Goal: Task Accomplishment & Management: Use online tool/utility

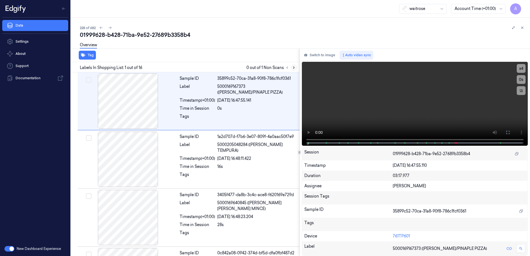
click at [293, 70] on button at bounding box center [293, 67] width 7 height 7
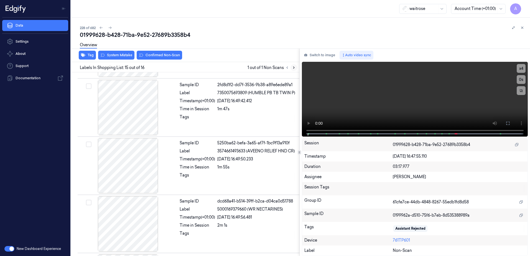
scroll to position [749, 0]
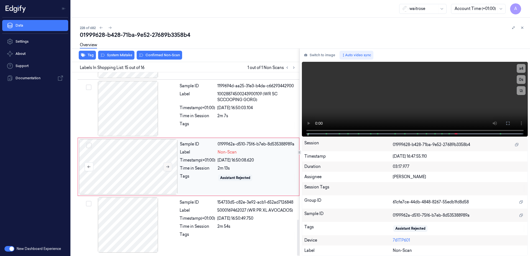
click at [167, 169] on button at bounding box center [167, 166] width 9 height 9
click at [170, 168] on button at bounding box center [167, 166] width 9 height 9
click at [168, 170] on button at bounding box center [167, 166] width 9 height 9
click at [167, 168] on icon at bounding box center [168, 167] width 4 height 4
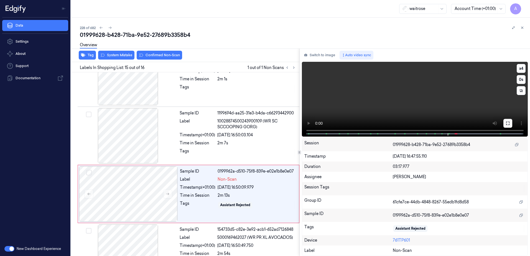
click at [506, 123] on video at bounding box center [415, 99] width 226 height 75
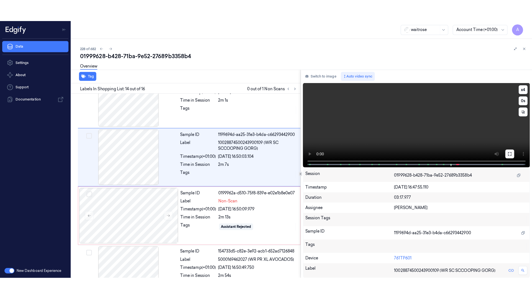
scroll to position [693, 0]
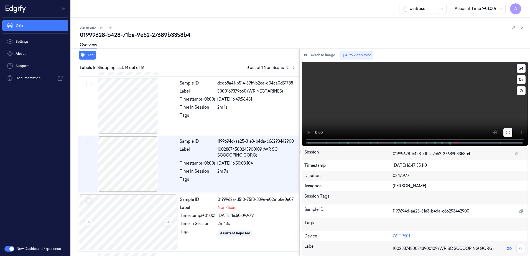
click at [506, 132] on icon at bounding box center [507, 132] width 4 height 4
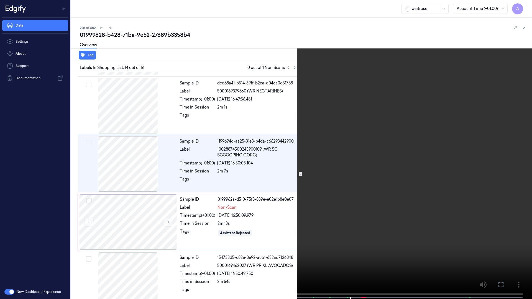
drag, startPoint x: 335, startPoint y: 194, endPoint x: 380, endPoint y: 194, distance: 44.9
click at [335, 194] on video at bounding box center [266, 150] width 532 height 300
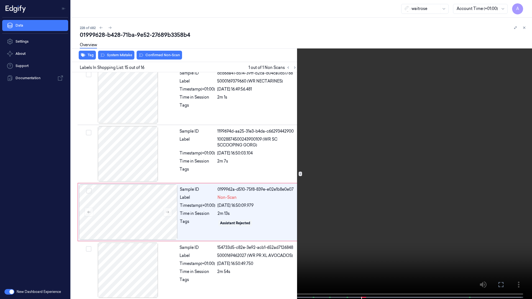
scroll to position [706, 0]
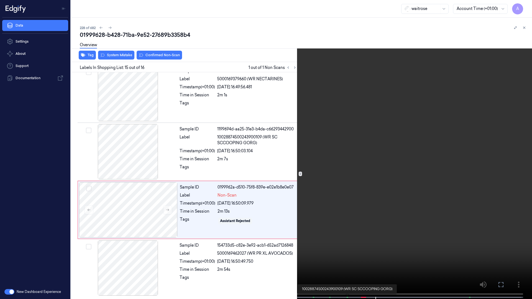
click at [347, 256] on span at bounding box center [347, 297] width 1 height 3
click at [525, 5] on button "x 1" at bounding box center [525, 6] width 9 height 9
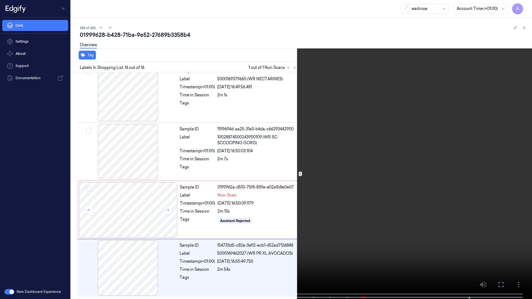
click at [0, 0] on icon at bounding box center [0, 0] width 0 height 0
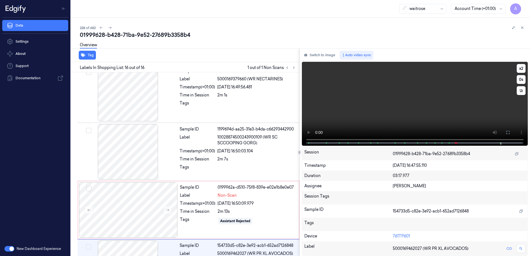
click at [356, 97] on video at bounding box center [415, 104] width 226 height 84
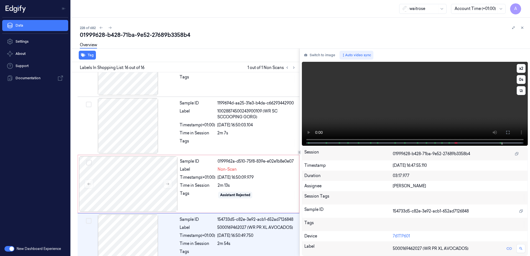
scroll to position [749, 0]
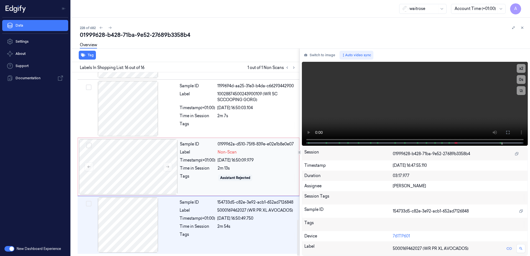
click at [198, 183] on div "Sample ID 0199962a-d510-75f8-839e-e02e1b8e0e07 Label Non-Scan Timestamp (+01:00…" at bounding box center [238, 166] width 120 height 55
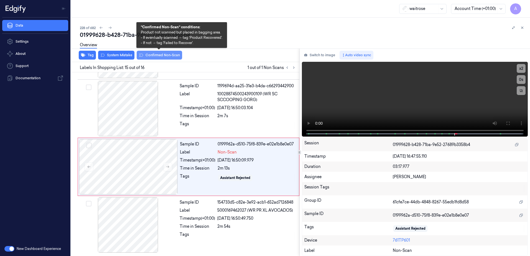
click at [154, 58] on button "Confirmed Non-Scan" at bounding box center [159, 55] width 45 height 9
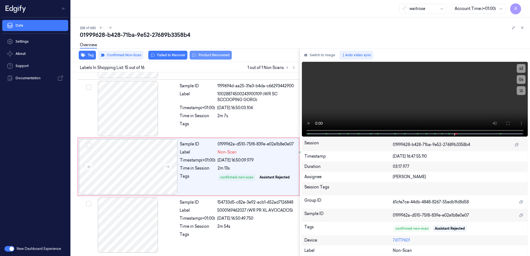
click at [210, 58] on button "Product Recovered" at bounding box center [210, 55] width 42 height 9
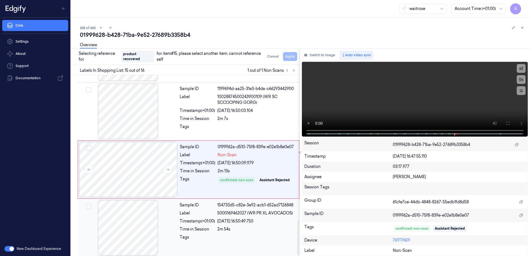
click at [216, 240] on div "Tags" at bounding box center [238, 238] width 116 height 9
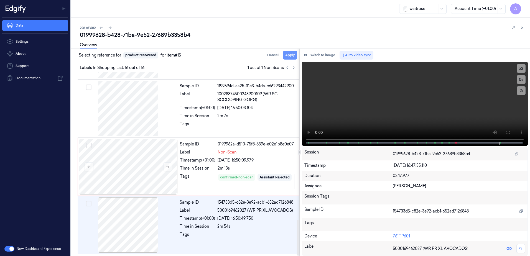
click at [291, 57] on button "Apply" at bounding box center [290, 55] width 14 height 9
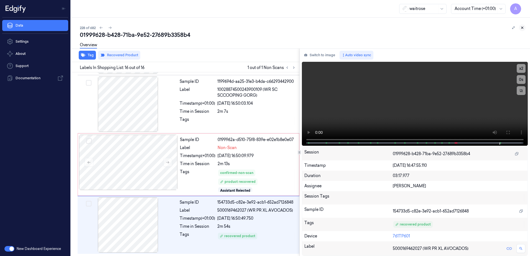
click at [524, 29] on button at bounding box center [522, 27] width 7 height 7
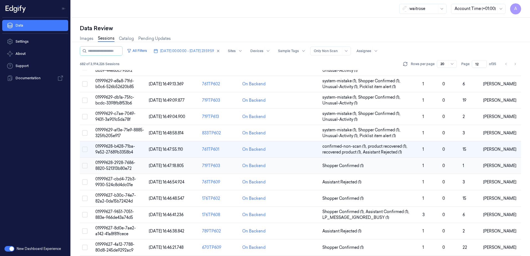
scroll to position [28, 0]
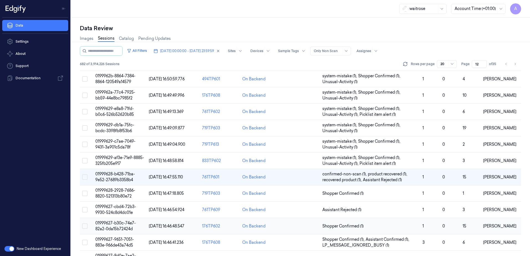
click at [115, 223] on span "01999627-b30c-74e7-82a2-0da15b72424d" at bounding box center [115, 226] width 40 height 11
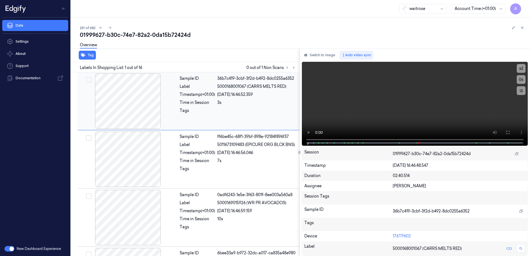
click at [210, 129] on div "Sample ID 36b7c419-3cbf-3f2d-b492-8dc0255a6352 Label 5000168001067 (CARRS MELTS…" at bounding box center [189, 101] width 222 height 58
click at [295, 67] on icon at bounding box center [294, 68] width 4 height 4
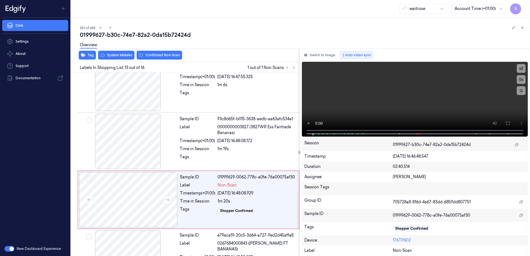
scroll to position [635, 0]
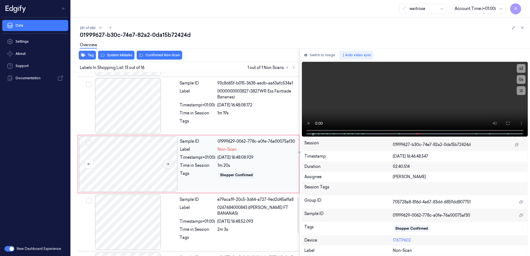
click at [168, 163] on icon at bounding box center [168, 164] width 4 height 4
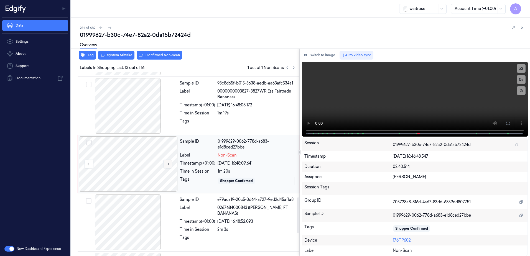
click at [171, 163] on button at bounding box center [167, 164] width 9 height 9
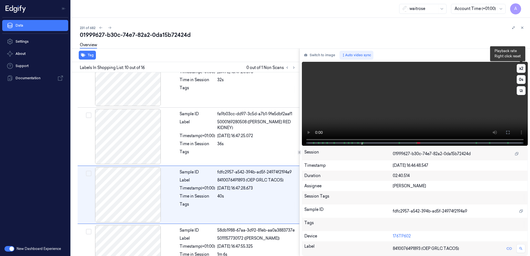
scroll to position [461, 0]
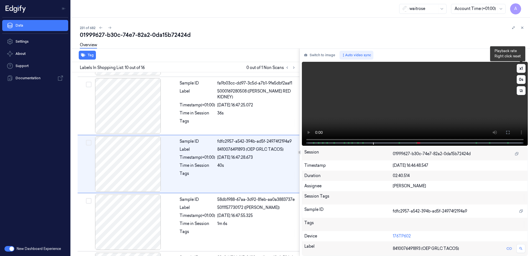
click at [522, 68] on button "x 1" at bounding box center [520, 68] width 9 height 9
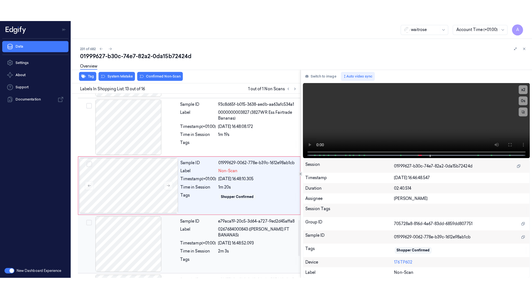
scroll to position [691, 0]
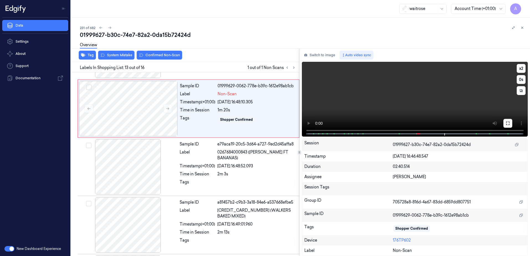
click at [508, 124] on icon at bounding box center [507, 123] width 4 height 4
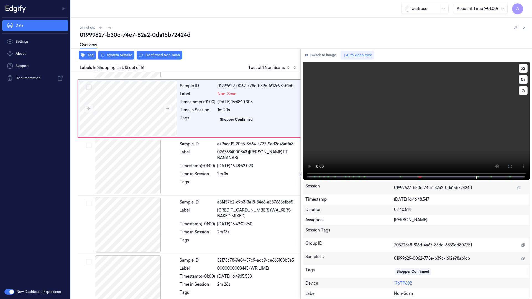
scroll to position [672, 0]
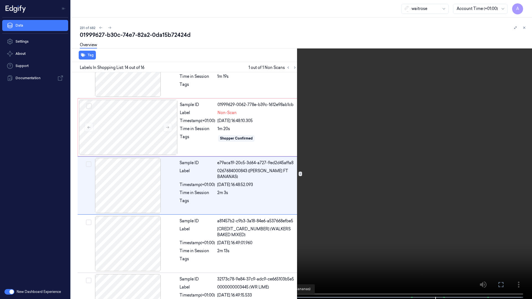
click at [270, 256] on span at bounding box center [270, 297] width 1 height 3
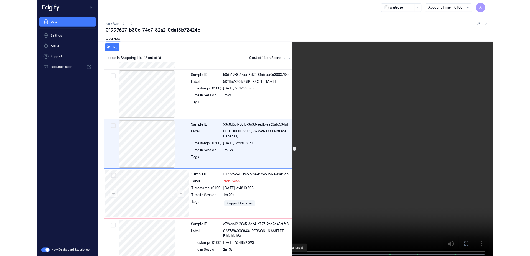
scroll to position [555, 0]
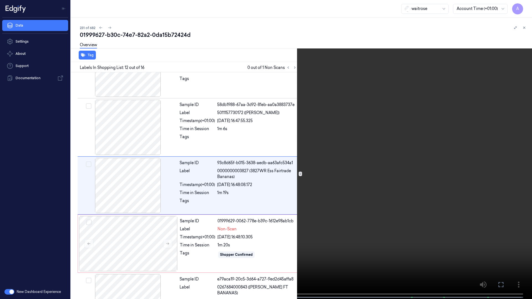
click at [0, 0] on icon at bounding box center [0, 0] width 0 height 0
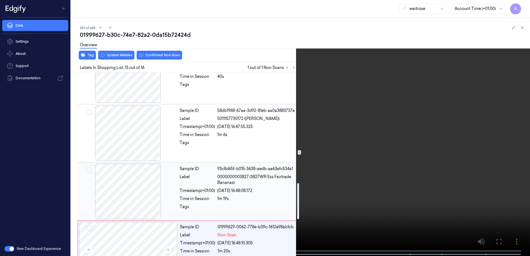
scroll to position [549, 0]
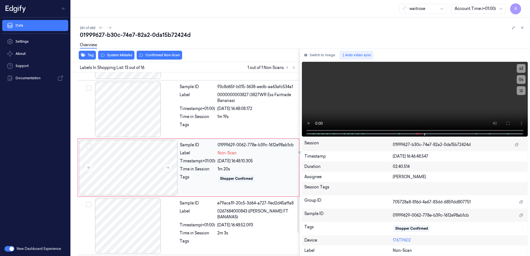
click at [255, 185] on div "Sample ID 01999629-0062-778e-b39c-1612e98ab1cb Label Non-Scan Timestamp (+01:00…" at bounding box center [238, 167] width 120 height 55
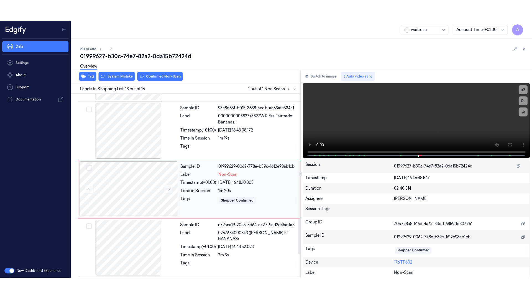
scroll to position [635, 0]
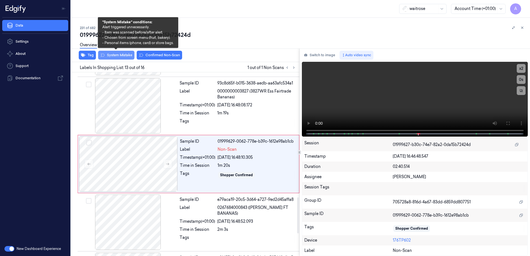
click at [112, 56] on button "System Mistake" at bounding box center [116, 55] width 36 height 9
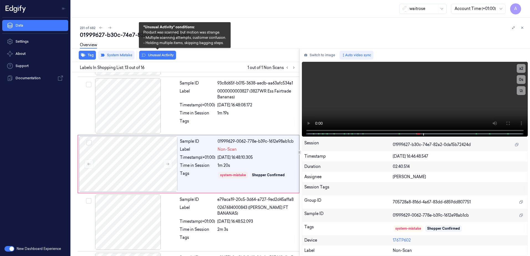
click at [156, 57] on button "Unusual Activity" at bounding box center [157, 55] width 37 height 9
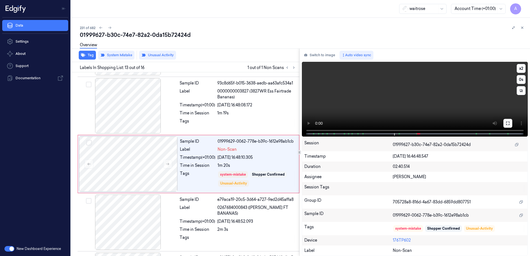
click at [510, 124] on button at bounding box center [507, 123] width 9 height 9
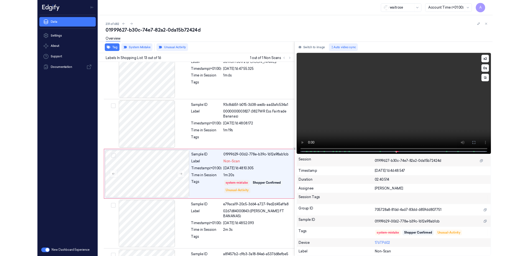
scroll to position [614, 0]
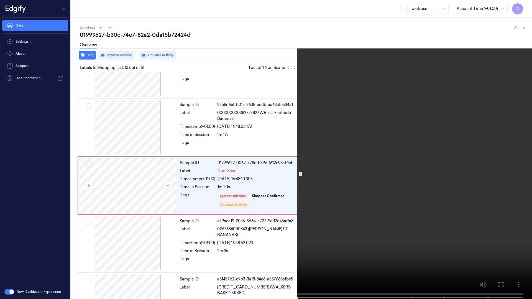
click at [0, 0] on icon at bounding box center [0, 0] width 0 height 0
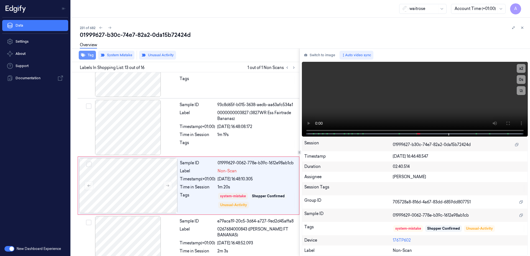
click at [89, 57] on button "Tag" at bounding box center [87, 55] width 17 height 9
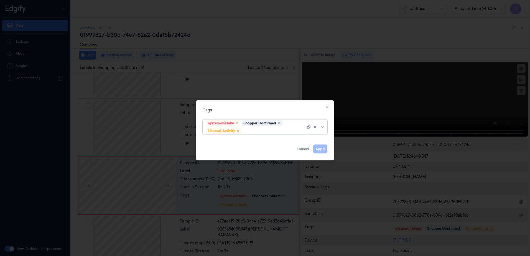
click at [258, 132] on div at bounding box center [273, 131] width 63 height 6
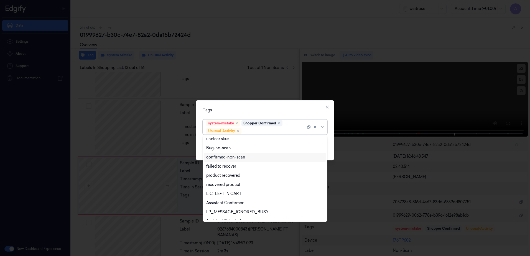
scroll to position [72, 0]
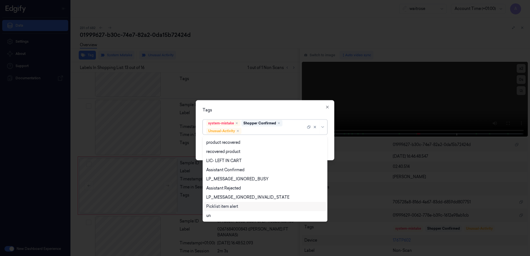
click at [234, 207] on div "Picklist item alert" at bounding box center [222, 207] width 32 height 6
click at [272, 109] on div "Tags" at bounding box center [265, 110] width 125 height 6
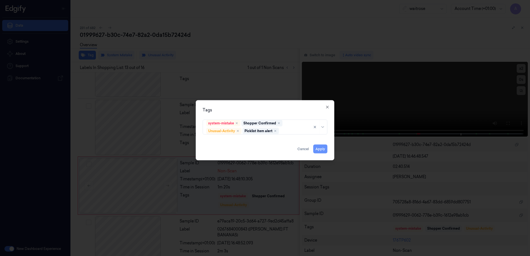
click at [318, 148] on button "Apply" at bounding box center [320, 149] width 14 height 9
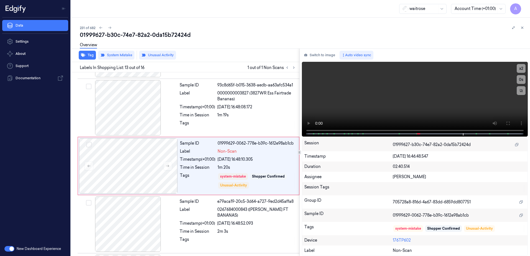
scroll to position [635, 0]
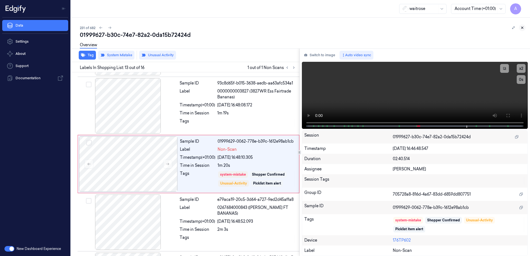
click at [521, 29] on icon at bounding box center [522, 28] width 4 height 4
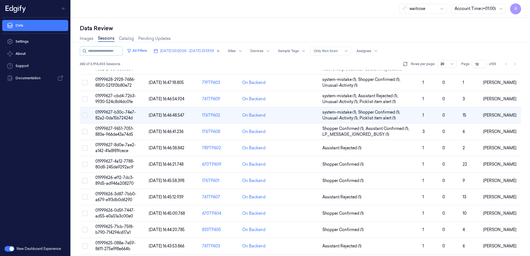
scroll to position [83, 0]
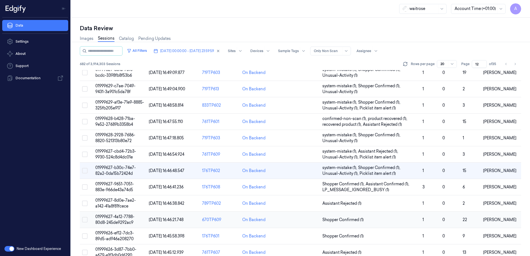
click at [117, 221] on span "01999627-4a12-7788-80d8-245de9292ac9" at bounding box center [114, 219] width 39 height 11
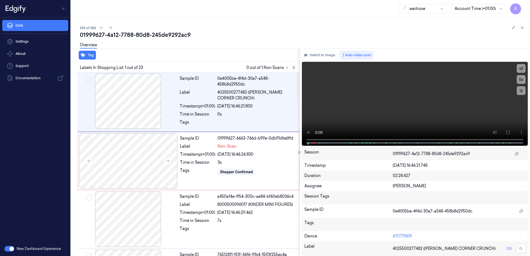
click at [293, 70] on button at bounding box center [293, 67] width 7 height 7
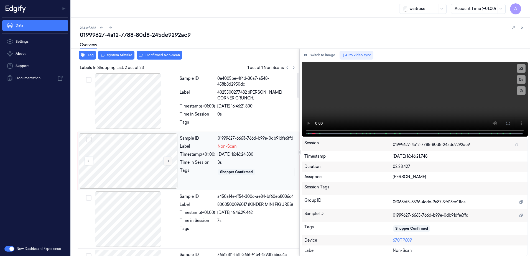
click at [170, 161] on button at bounding box center [167, 161] width 9 height 9
click at [169, 162] on icon at bounding box center [168, 161] width 4 height 4
click at [508, 127] on button at bounding box center [507, 123] width 9 height 9
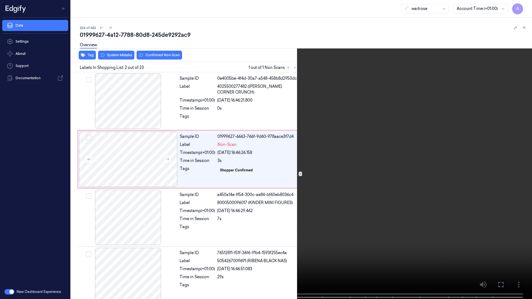
drag, startPoint x: 317, startPoint y: 213, endPoint x: 420, endPoint y: 163, distance: 114.2
click at [317, 213] on video at bounding box center [266, 150] width 532 height 300
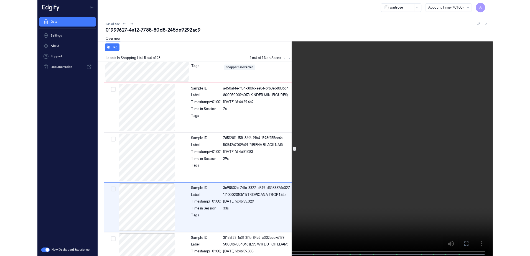
scroll to position [150, 0]
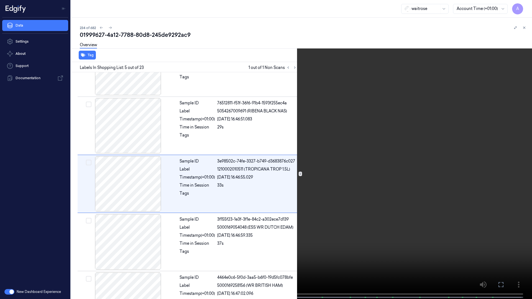
click at [0, 0] on icon at bounding box center [0, 0] width 0 height 0
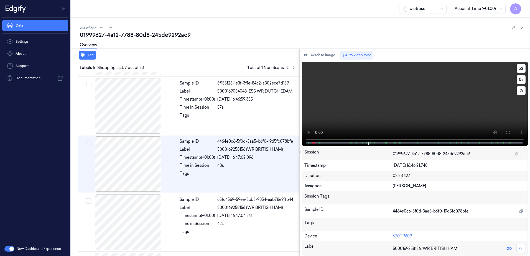
click at [401, 116] on video at bounding box center [415, 104] width 226 height 84
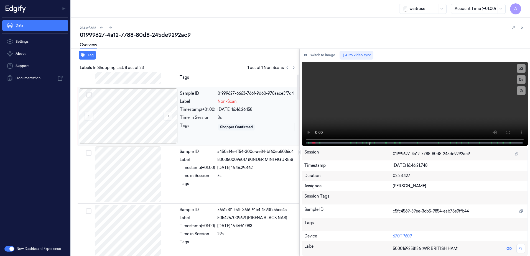
scroll to position [14, 0]
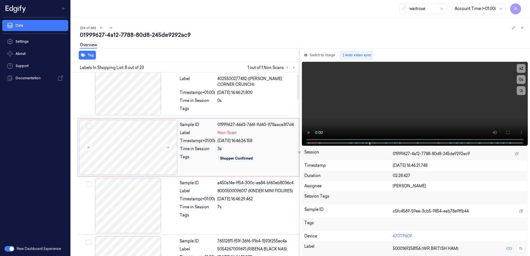
click at [204, 151] on div "Time in Session" at bounding box center [197, 149] width 35 height 6
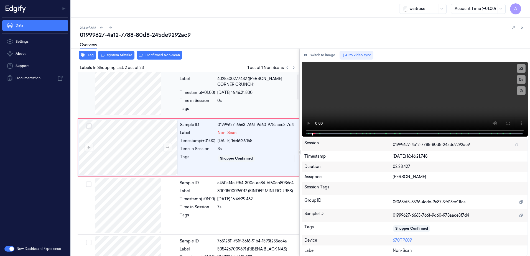
scroll to position [0, 0]
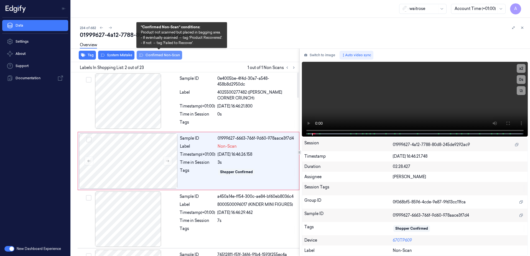
click at [161, 58] on button "Confirmed Non-Scan" at bounding box center [159, 55] width 45 height 9
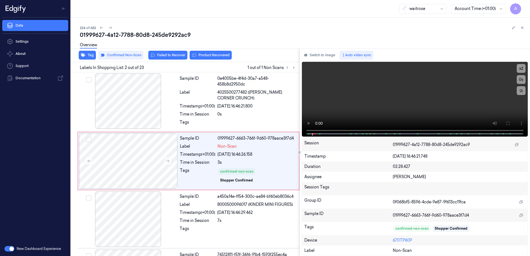
click at [199, 58] on button "Product Recovered" at bounding box center [210, 55] width 42 height 9
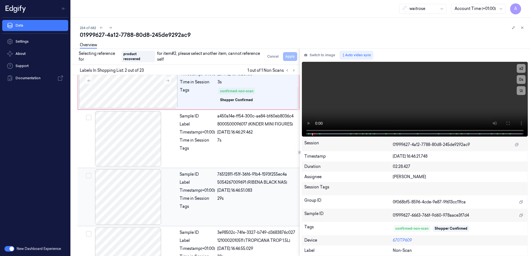
click at [203, 200] on div "Time in Session" at bounding box center [197, 199] width 35 height 6
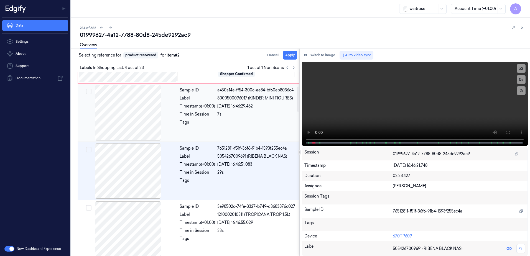
scroll to position [113, 0]
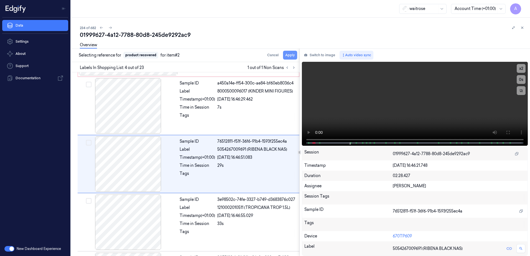
click at [290, 56] on button "Apply" at bounding box center [290, 55] width 14 height 9
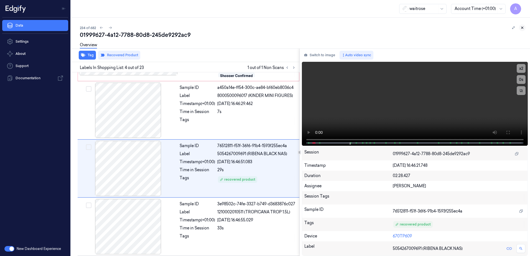
scroll to position [118, 0]
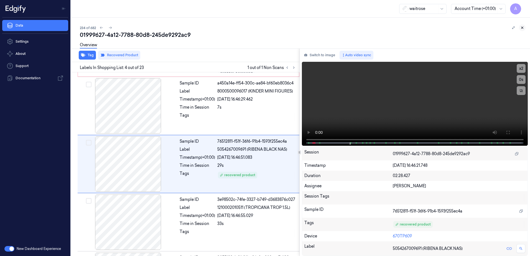
click at [522, 28] on icon at bounding box center [522, 28] width 4 height 4
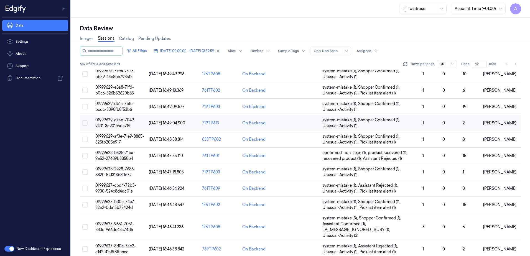
scroll to position [139, 0]
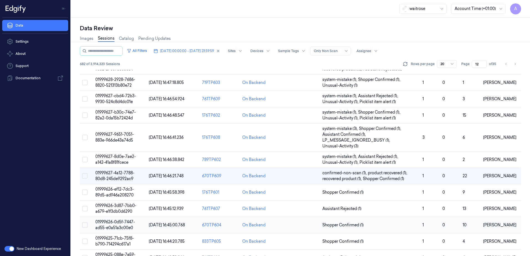
click at [112, 222] on span "01999626-0d5f-7447-ad55-e0a51a3c00e0" at bounding box center [115, 224] width 40 height 11
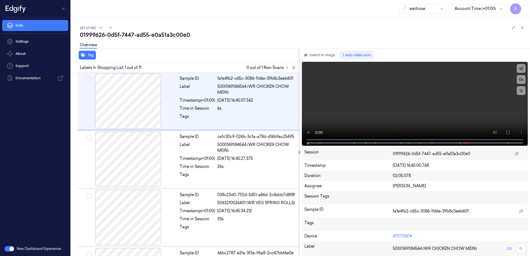
click at [291, 66] on button at bounding box center [293, 67] width 7 height 7
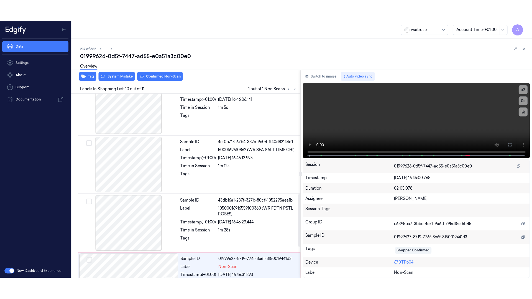
scroll to position [458, 0]
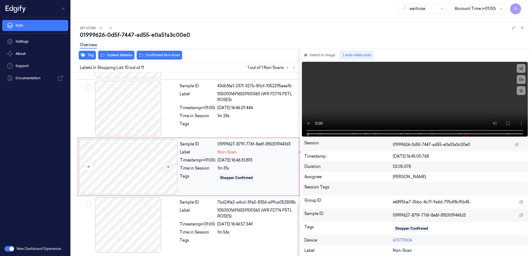
click at [166, 166] on icon at bounding box center [168, 167] width 4 height 4
click at [169, 168] on icon at bounding box center [168, 167] width 4 height 4
click at [504, 124] on button at bounding box center [507, 123] width 9 height 9
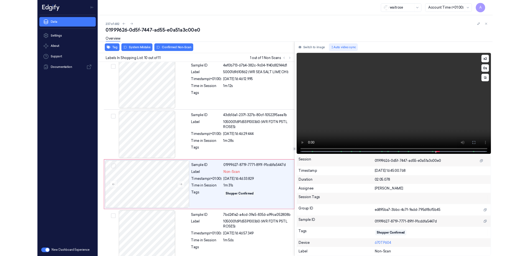
scroll to position [415, 0]
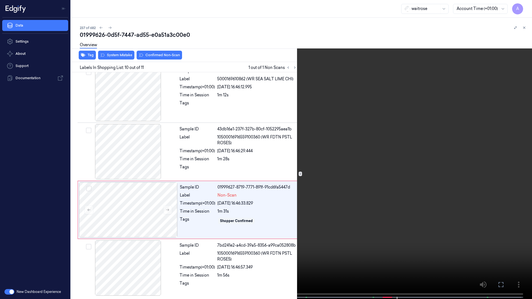
click at [0, 0] on icon at bounding box center [0, 0] width 0 height 0
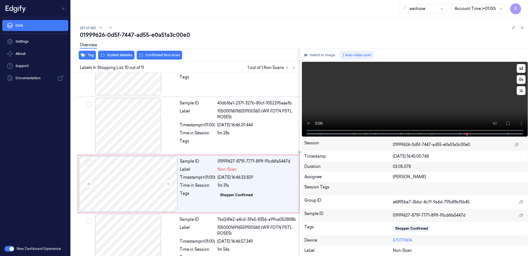
scroll to position [458, 0]
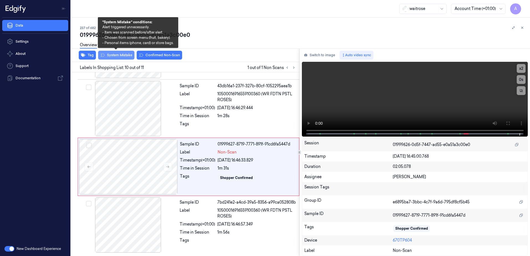
click at [118, 58] on button "System Mistake" at bounding box center [116, 55] width 36 height 9
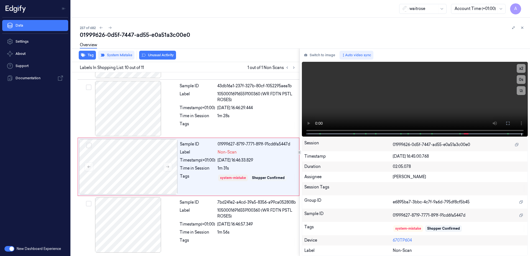
click at [153, 58] on button "Unusual Activity" at bounding box center [157, 55] width 37 height 9
click at [521, 27] on icon at bounding box center [522, 28] width 4 height 4
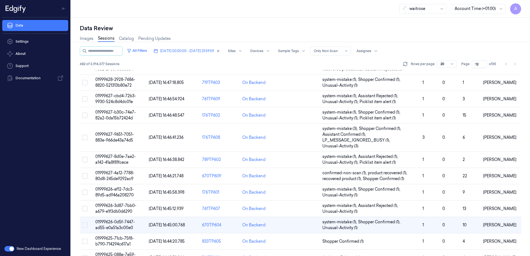
scroll to position [169, 0]
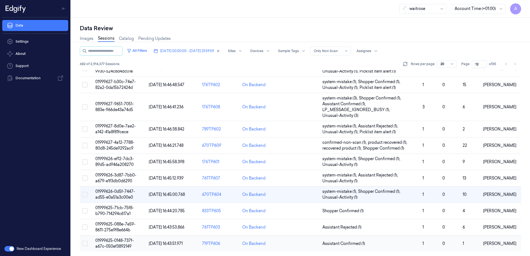
click at [117, 240] on span "01999625-0148-737f-a67c-050ef3892149" at bounding box center [114, 243] width 39 height 11
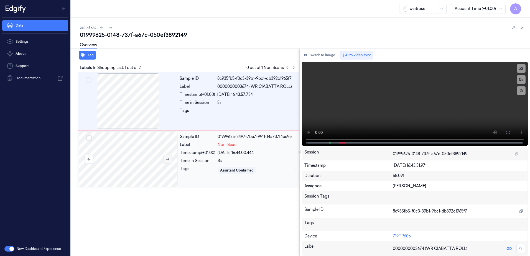
click at [167, 158] on icon at bounding box center [168, 159] width 4 height 4
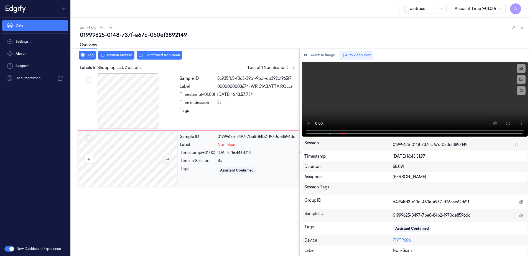
click at [168, 160] on icon at bounding box center [167, 159] width 3 height 2
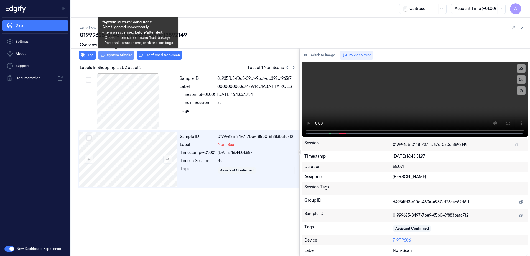
click at [110, 57] on button "System Mistake" at bounding box center [116, 55] width 36 height 9
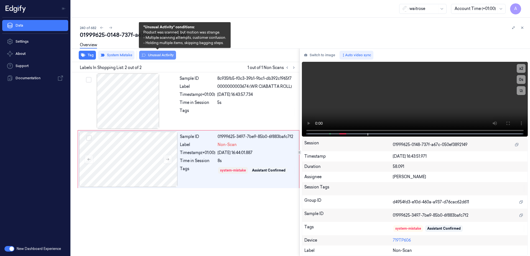
click at [151, 58] on button "Unusual Activity" at bounding box center [157, 55] width 37 height 9
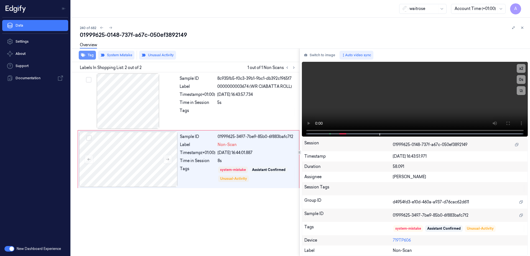
click at [89, 56] on button "Tag" at bounding box center [87, 55] width 17 height 9
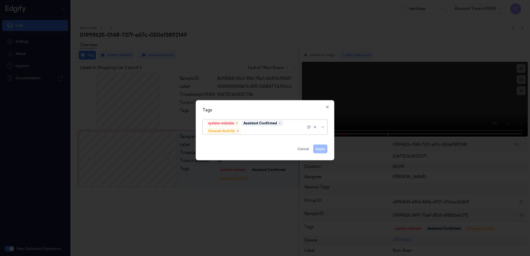
click at [253, 130] on div at bounding box center [273, 131] width 63 height 6
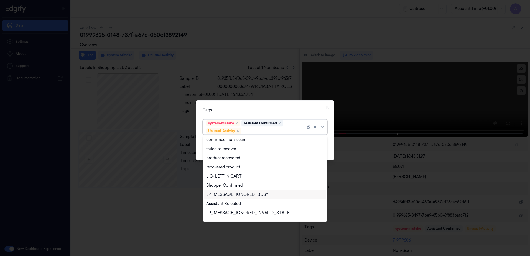
scroll to position [72, 0]
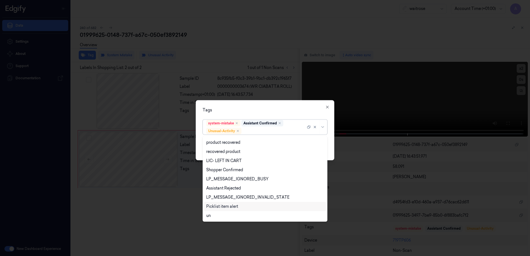
click at [227, 206] on div "Picklist item alert" at bounding box center [222, 207] width 32 height 6
click at [258, 103] on div "Tags option Picklist item alert, selected. 20 results available. Use Up and Dow…" at bounding box center [265, 130] width 139 height 60
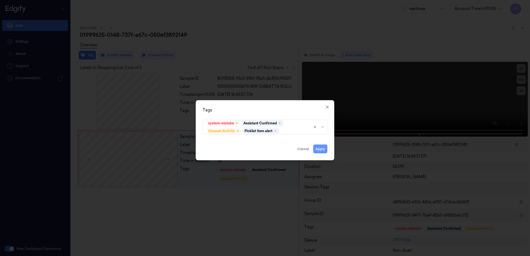
click at [317, 149] on button "Apply" at bounding box center [320, 149] width 14 height 9
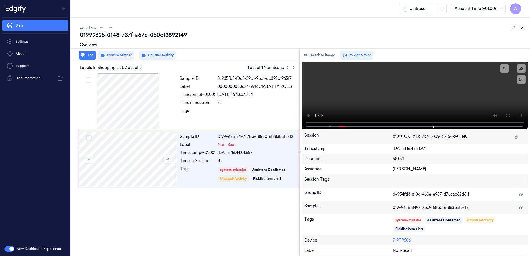
click at [521, 28] on icon at bounding box center [522, 28] width 4 height 4
